Goal: Use online tool/utility: Utilize a website feature to perform a specific function

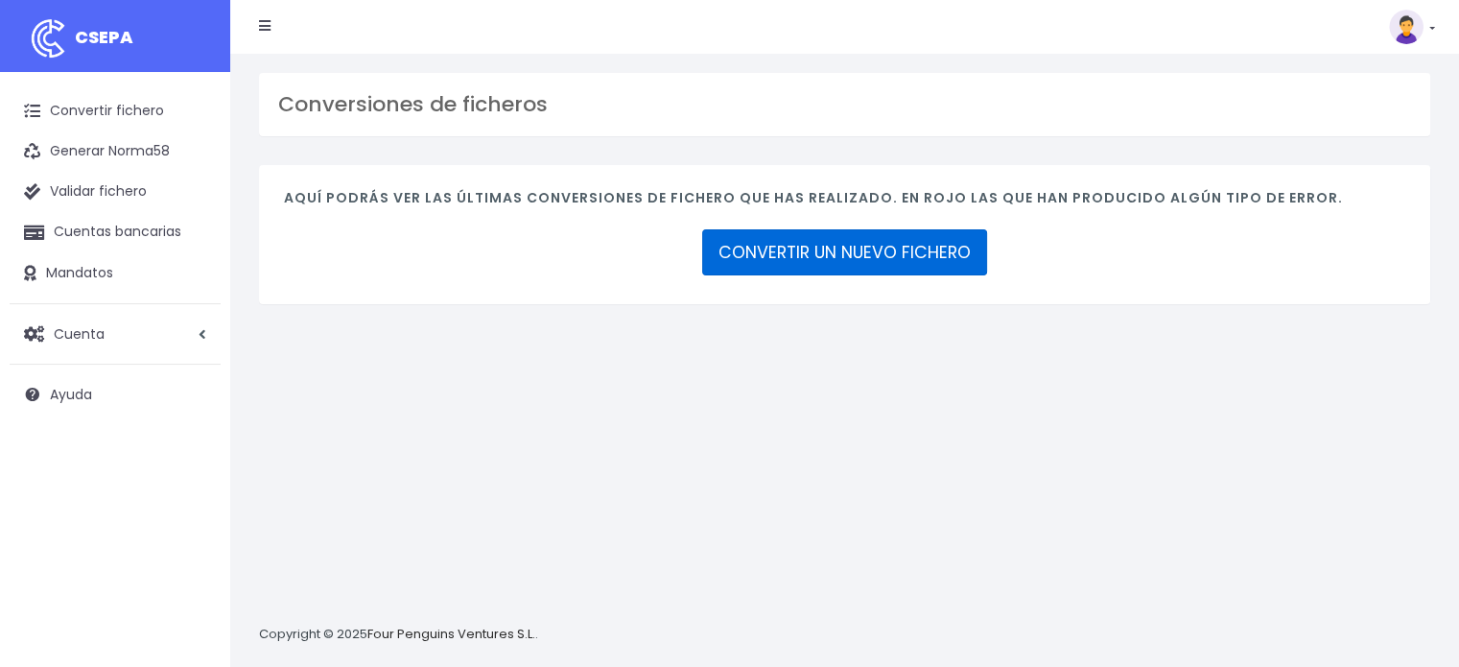
click at [784, 252] on link "CONVERTIR UN NUEVO FICHERO" at bounding box center [844, 252] width 285 height 46
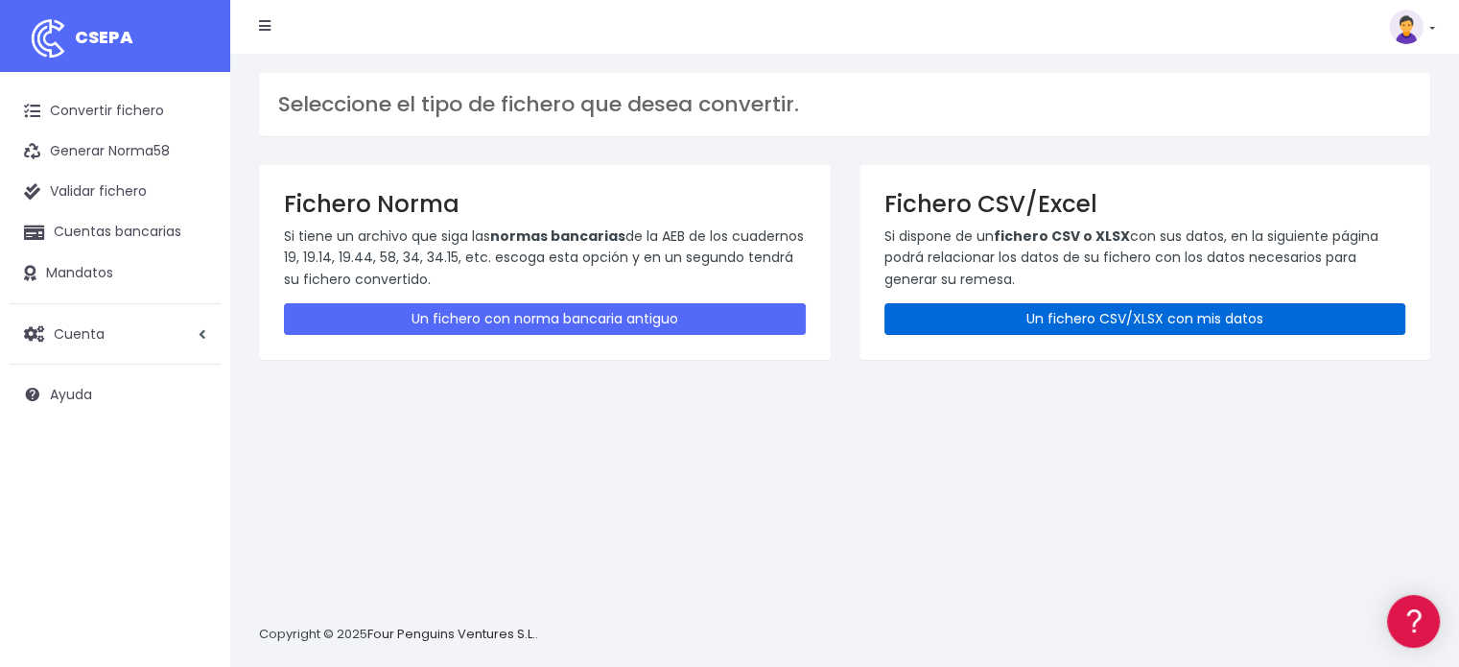
click at [1054, 329] on link "Un fichero CSV/XLSX con mis datos" at bounding box center [1146, 319] width 522 height 32
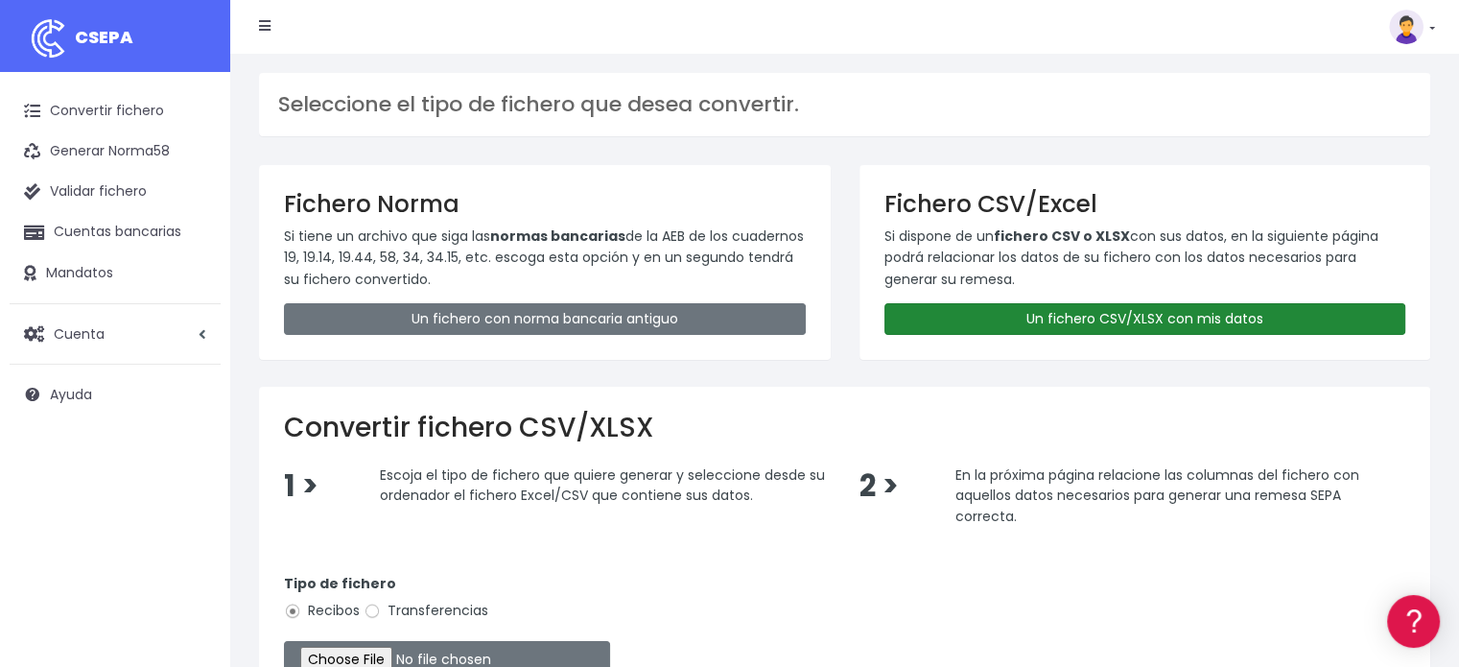
scroll to position [319, 0]
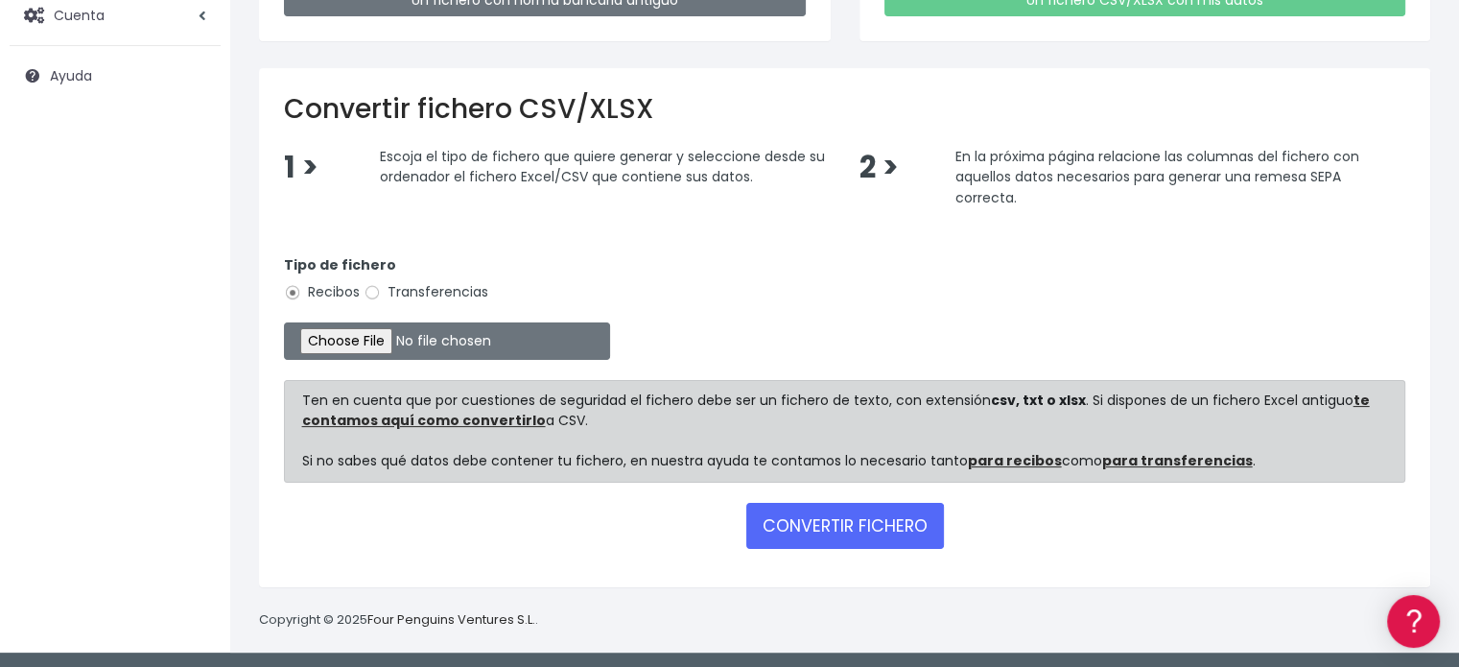
click at [378, 288] on input "Transferencias" at bounding box center [372, 292] width 17 height 17
radio input "true"
click at [380, 343] on input "file" at bounding box center [447, 340] width 326 height 37
type input "C:\fakepath\transferencias-2025-09-17.csv"
click at [858, 522] on button "CONVERTIR FICHERO" at bounding box center [846, 526] width 198 height 46
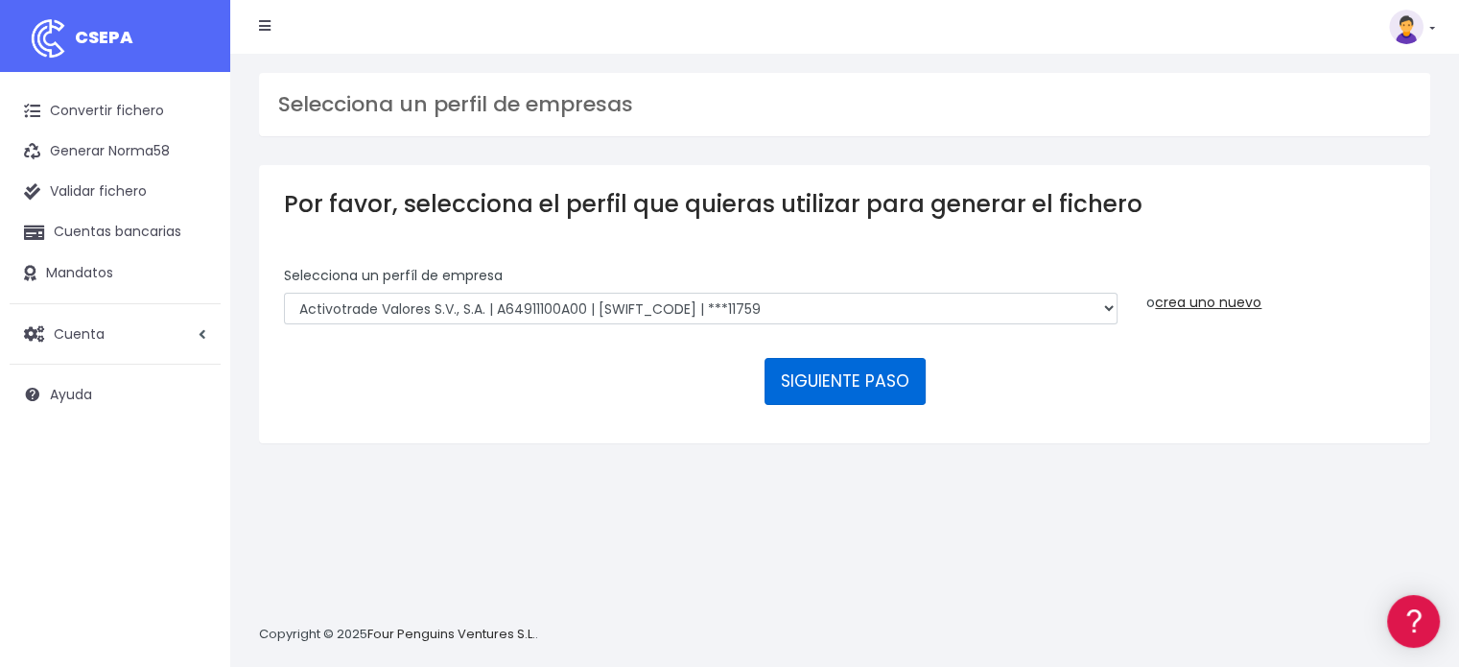
click at [856, 393] on button "SIGUIENTE PASO" at bounding box center [845, 381] width 161 height 46
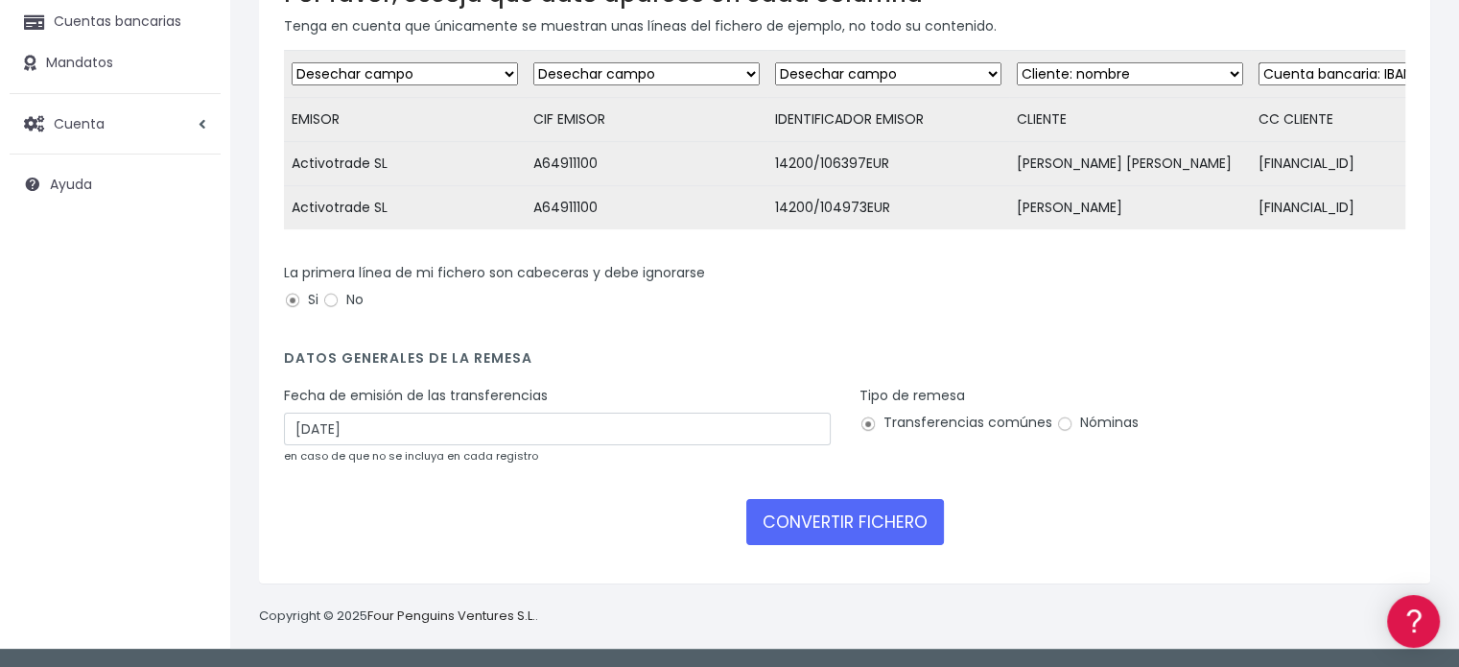
scroll to position [222, 0]
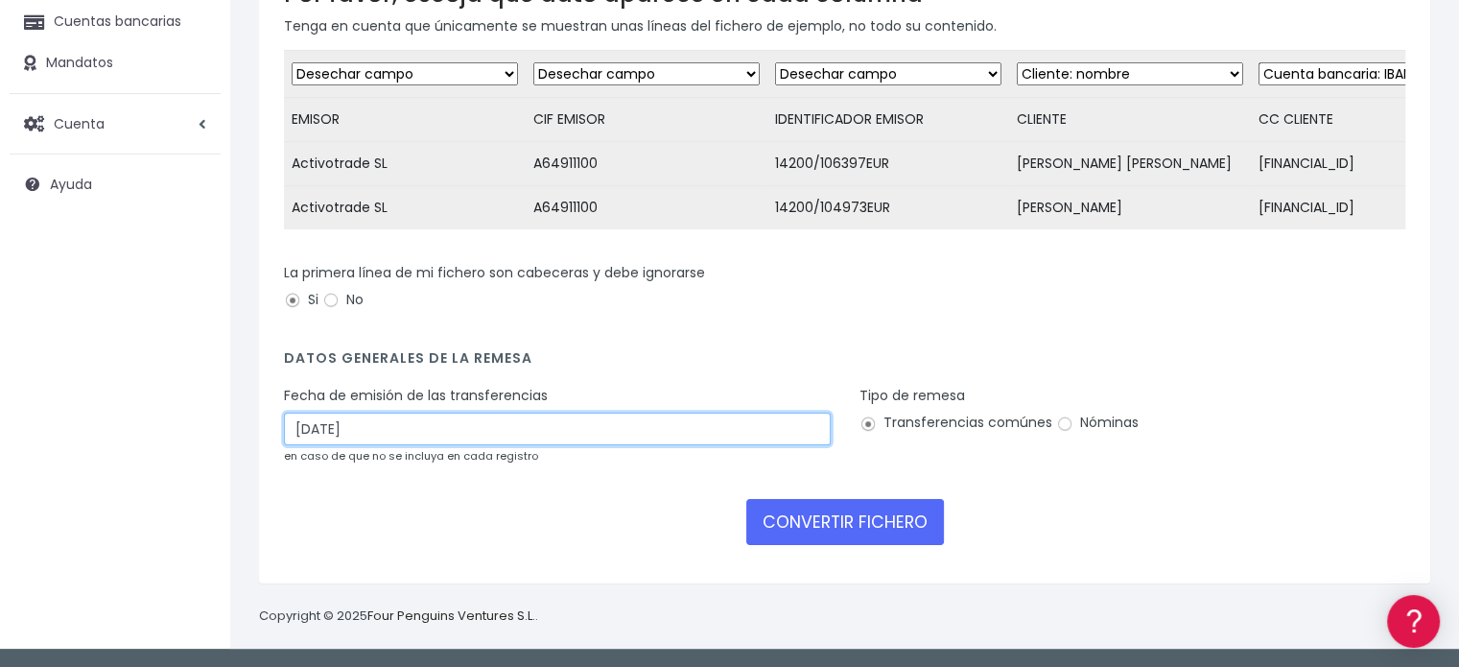
click at [437, 429] on input "20/09/2025" at bounding box center [557, 429] width 547 height 33
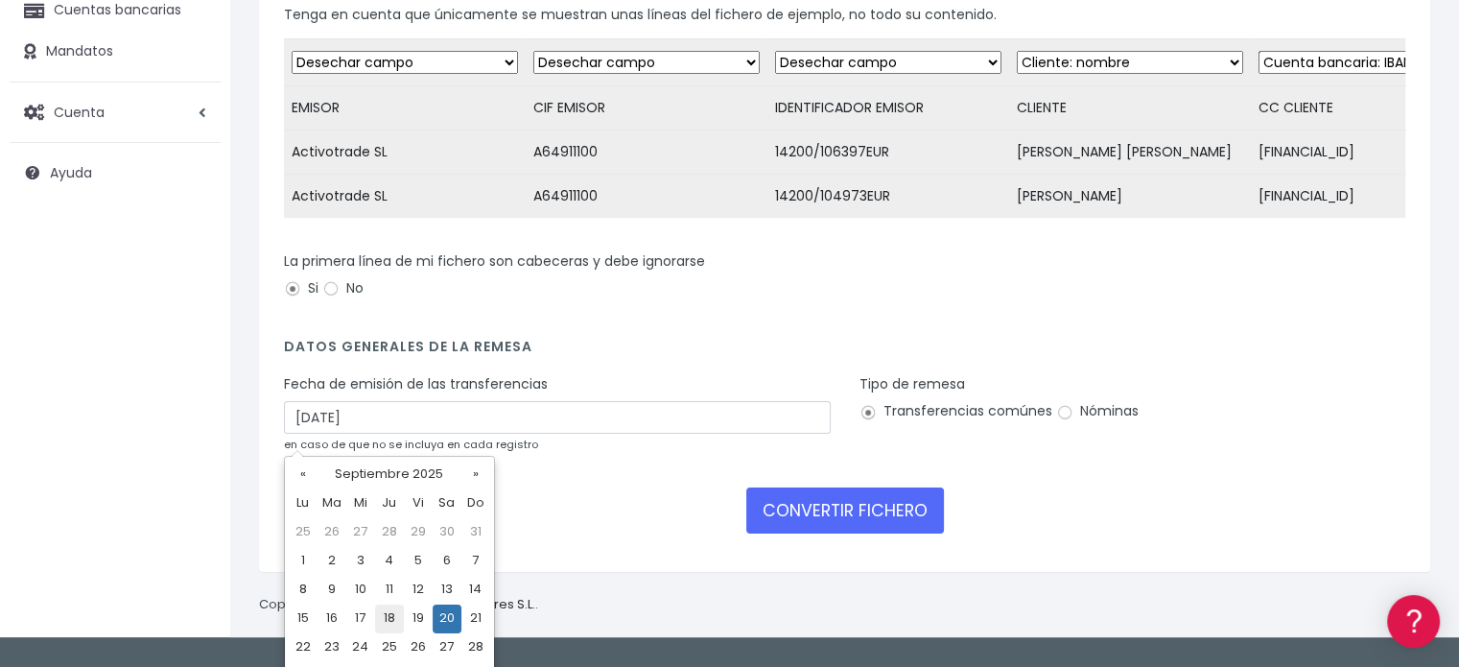
click at [388, 621] on td "18" at bounding box center [389, 619] width 29 height 29
type input "18/09/2025"
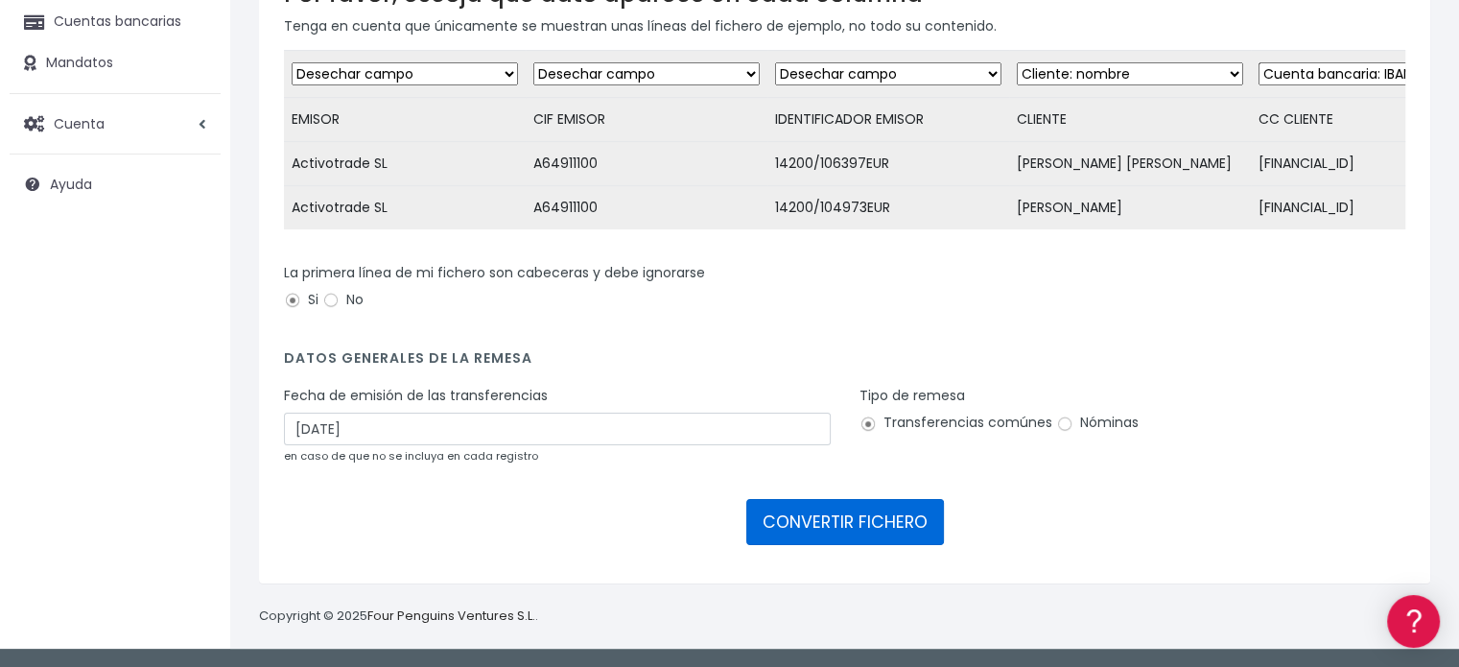
click at [868, 510] on button "CONVERTIR FICHERO" at bounding box center [846, 522] width 198 height 46
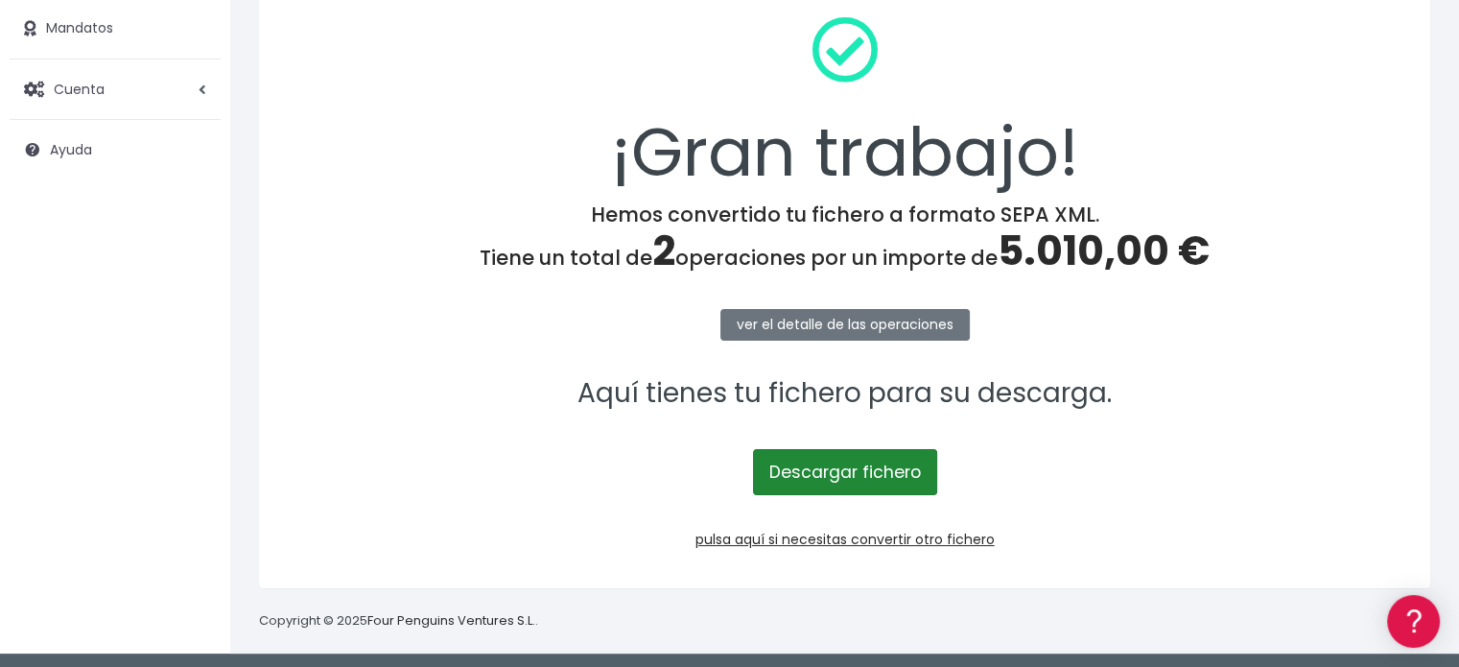
scroll to position [249, 0]
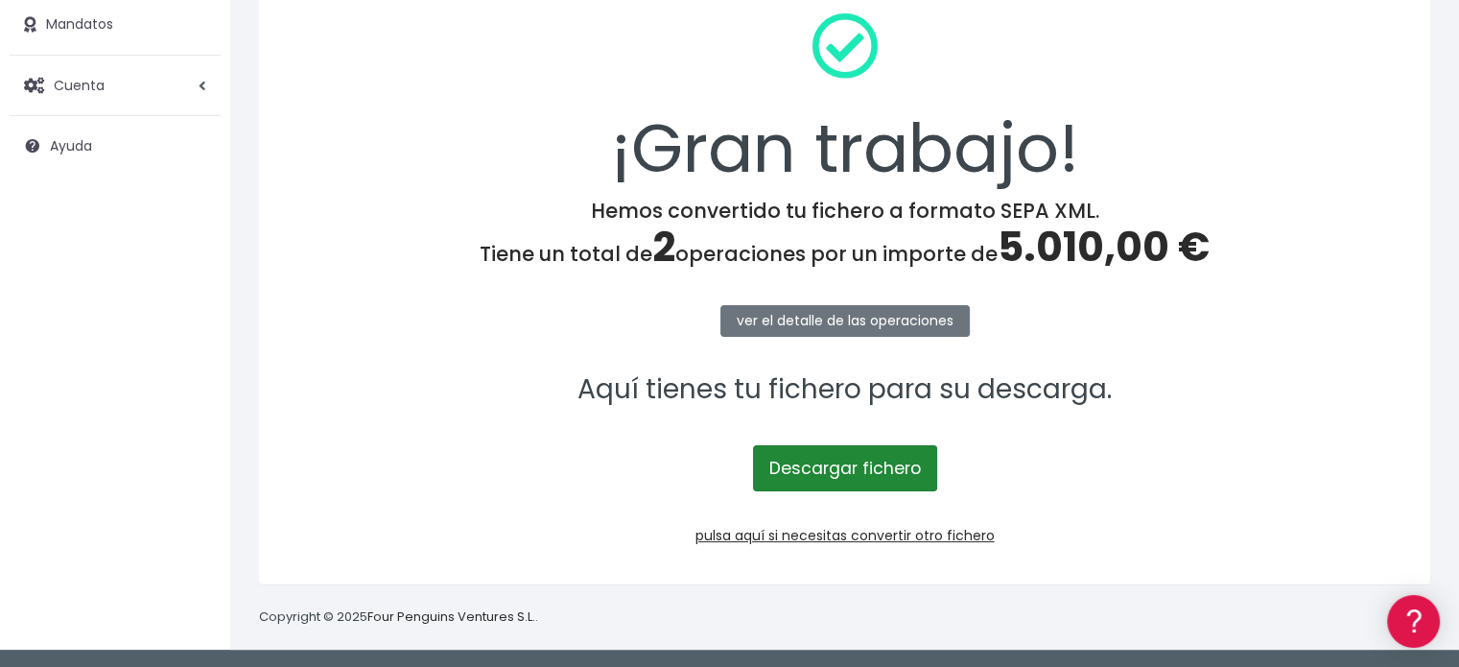
click at [838, 478] on link "Descargar fichero" at bounding box center [845, 468] width 184 height 46
